Goal: Task Accomplishment & Management: Use online tool/utility

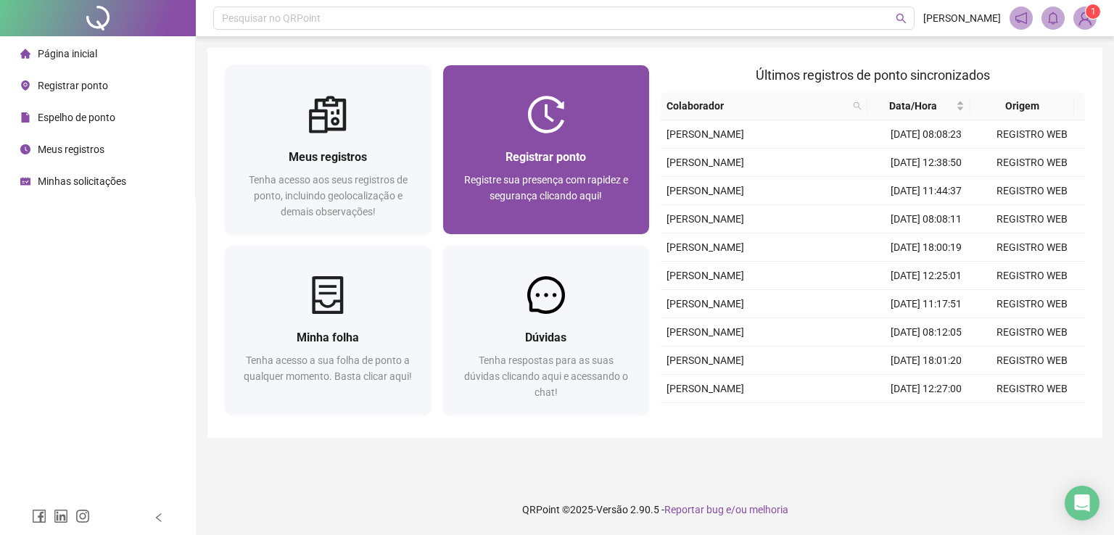
click at [527, 147] on div "Registrar ponto Registre sua presença com rapidez e segurança clicando aqui!" at bounding box center [546, 183] width 207 height 101
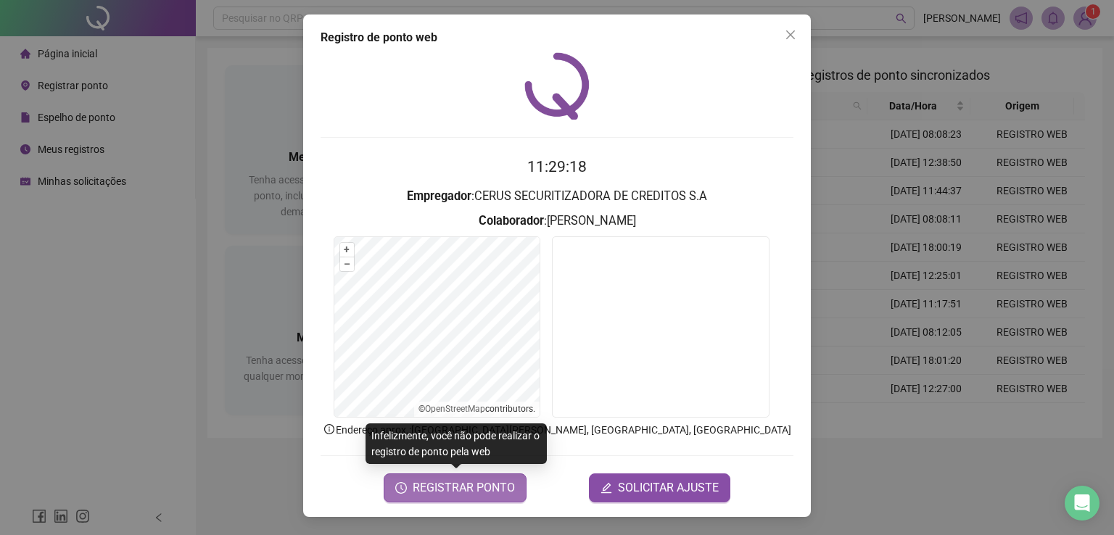
click at [461, 485] on span "REGISTRAR PONTO" at bounding box center [464, 488] width 102 height 17
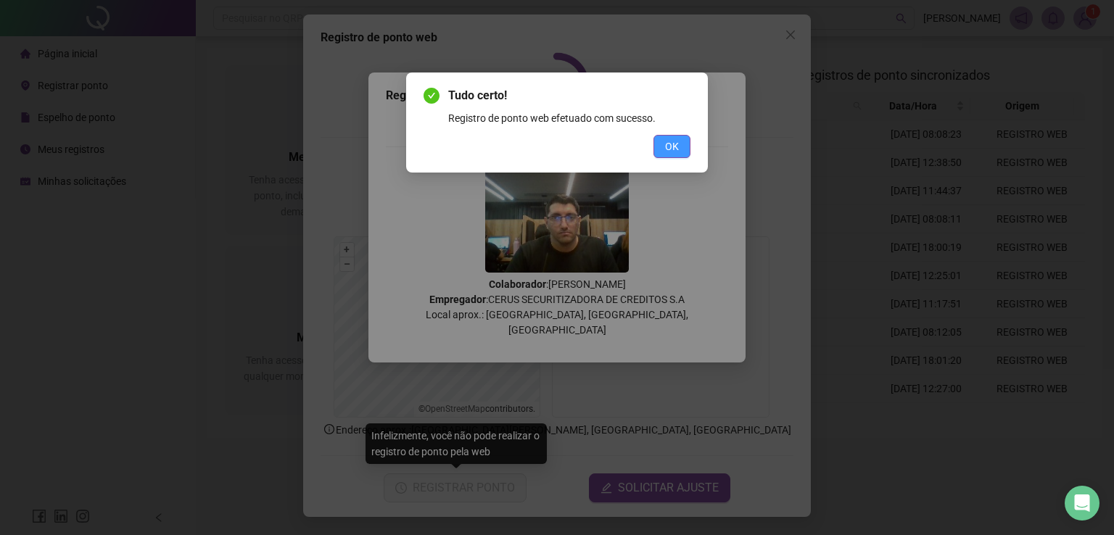
click at [679, 146] on span "OK" at bounding box center [672, 147] width 14 height 16
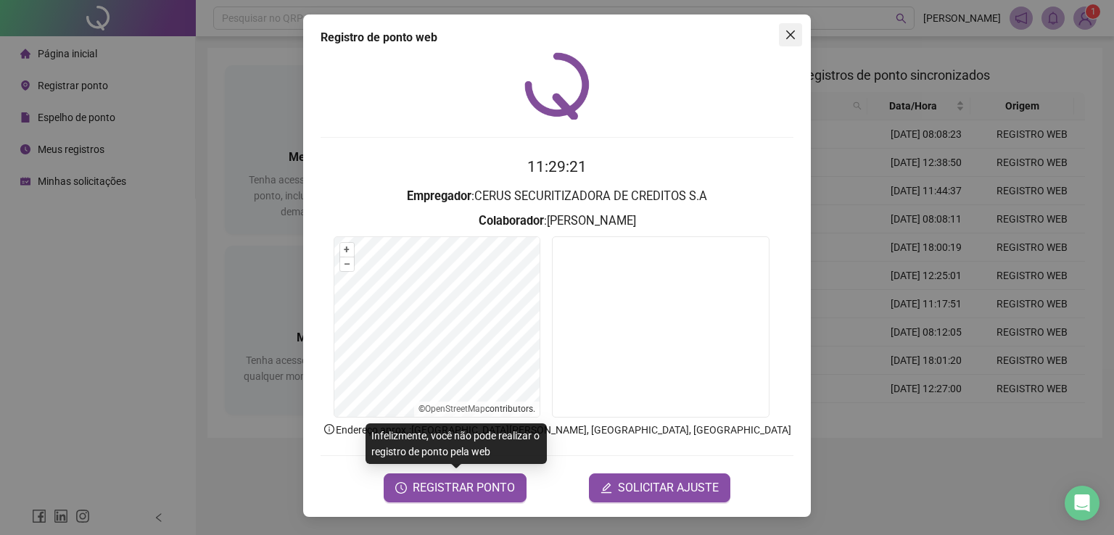
click at [790, 33] on icon "close" at bounding box center [790, 34] width 9 height 9
